Goal: Navigation & Orientation: Find specific page/section

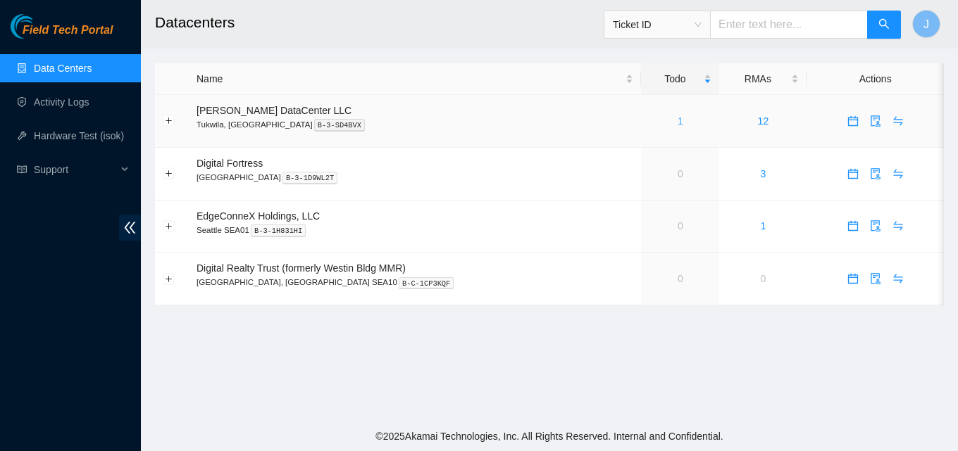
click at [677, 120] on link "1" at bounding box center [680, 120] width 6 height 11
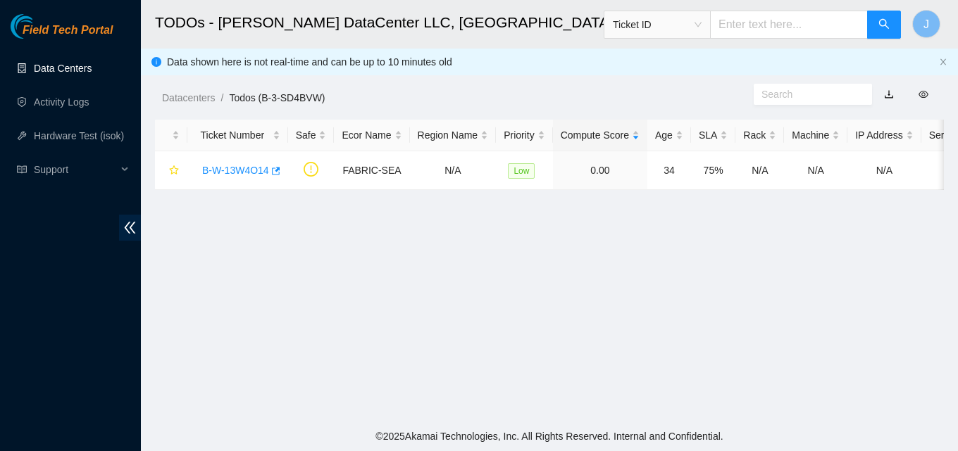
click at [75, 64] on link "Data Centers" at bounding box center [63, 68] width 58 height 11
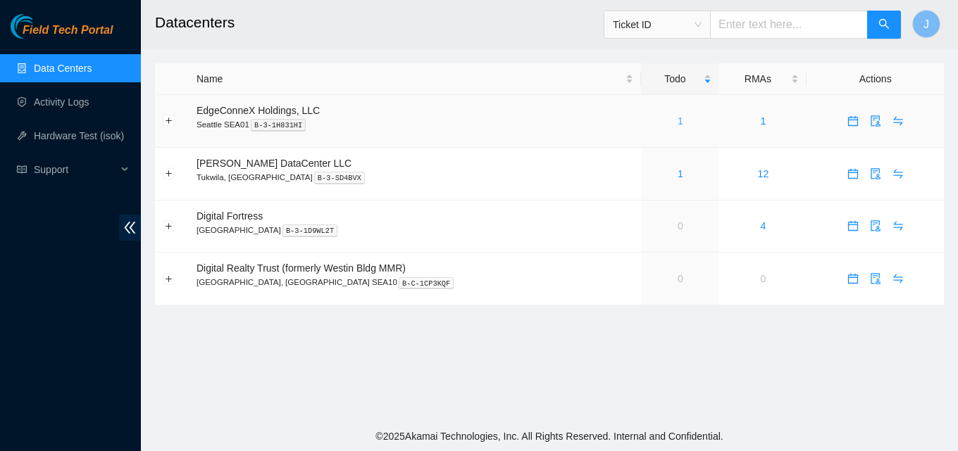
click at [677, 119] on link "1" at bounding box center [680, 120] width 6 height 11
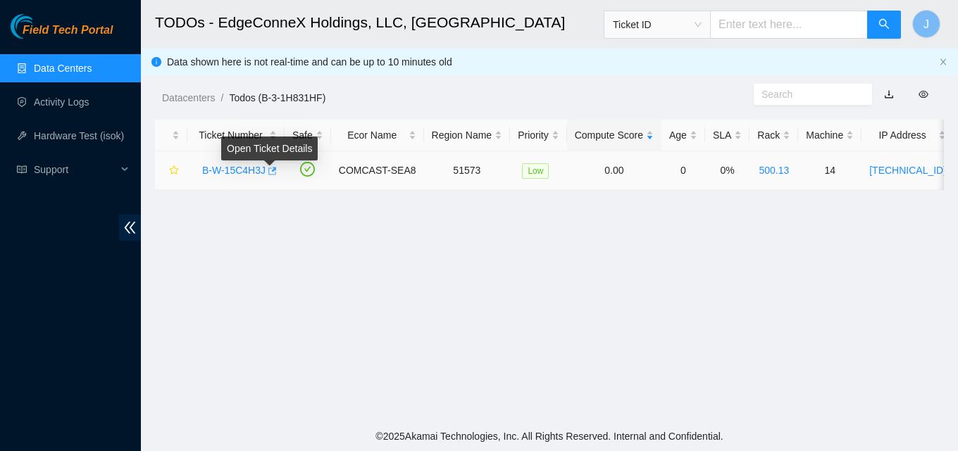
click at [268, 172] on icon "button" at bounding box center [271, 171] width 10 height 10
click at [70, 70] on link "Data Centers" at bounding box center [63, 68] width 58 height 11
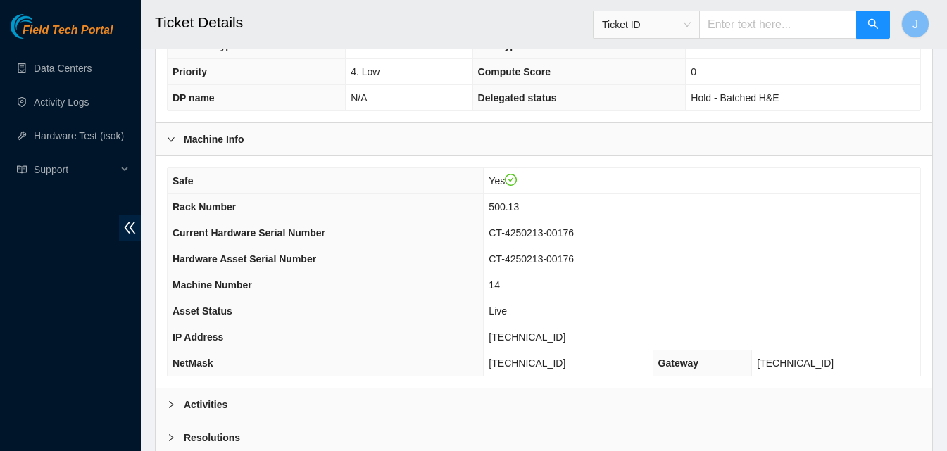
scroll to position [566, 0]
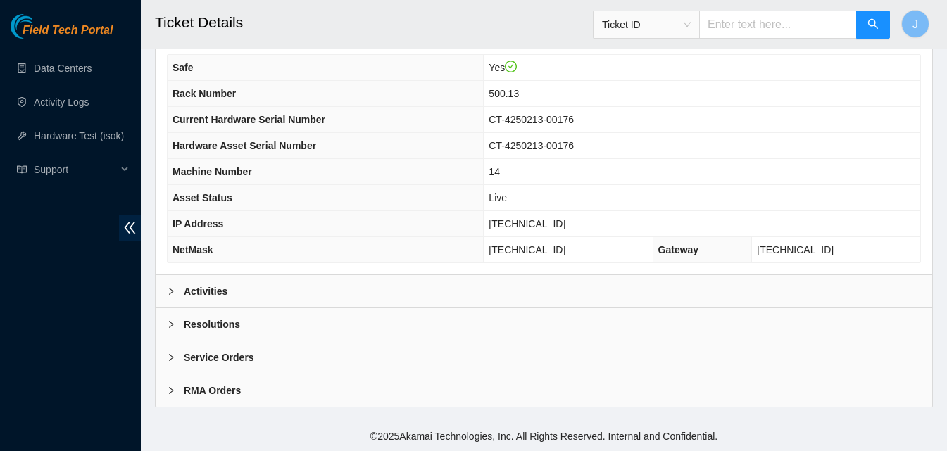
click at [256, 271] on div "Safe Yes Rack Number 500.13 Current Hardware Serial Number CT-4250213-00176 Har…" at bounding box center [544, 159] width 777 height 232
drag, startPoint x: 263, startPoint y: 294, endPoint x: 426, endPoint y: 187, distance: 195.3
click at [264, 294] on div "Activities" at bounding box center [544, 291] width 777 height 32
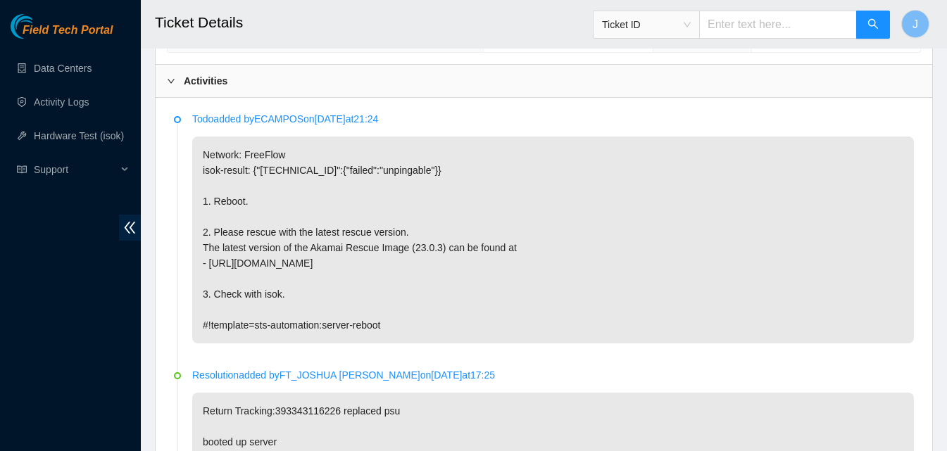
scroll to position [777, 0]
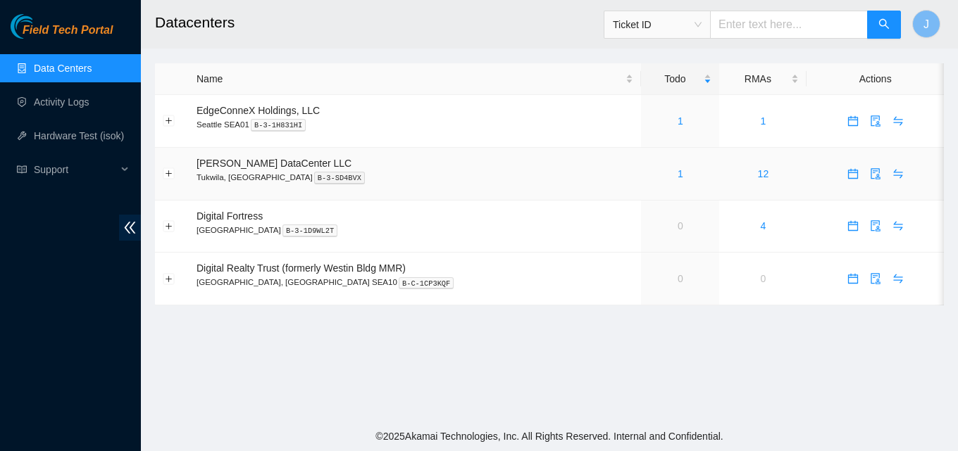
click at [649, 168] on div "1" at bounding box center [680, 173] width 63 height 15
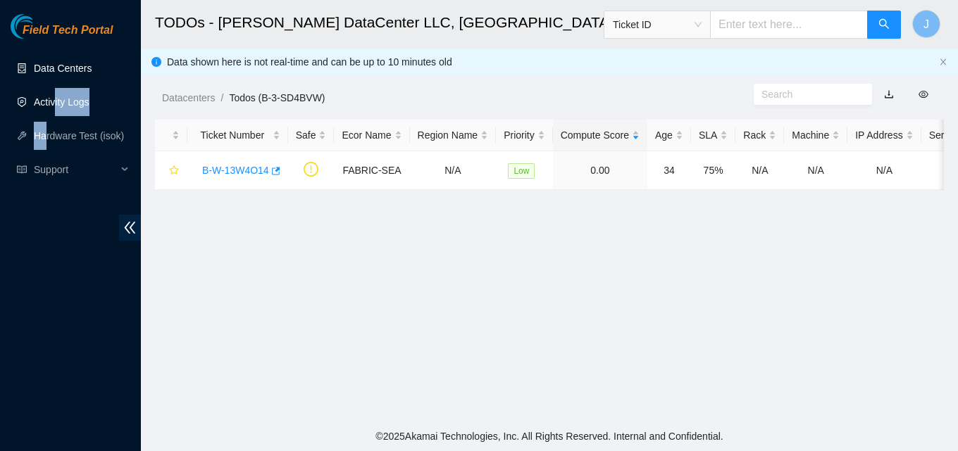
drag, startPoint x: 47, startPoint y: 116, endPoint x: 58, endPoint y: 75, distance: 43.1
click at [56, 84] on ul "Data Centers Activity Logs Hardware Test (isok) Support" at bounding box center [70, 118] width 141 height 135
click at [61, 66] on link "Data Centers" at bounding box center [63, 68] width 58 height 11
